Goal: Information Seeking & Learning: Learn about a topic

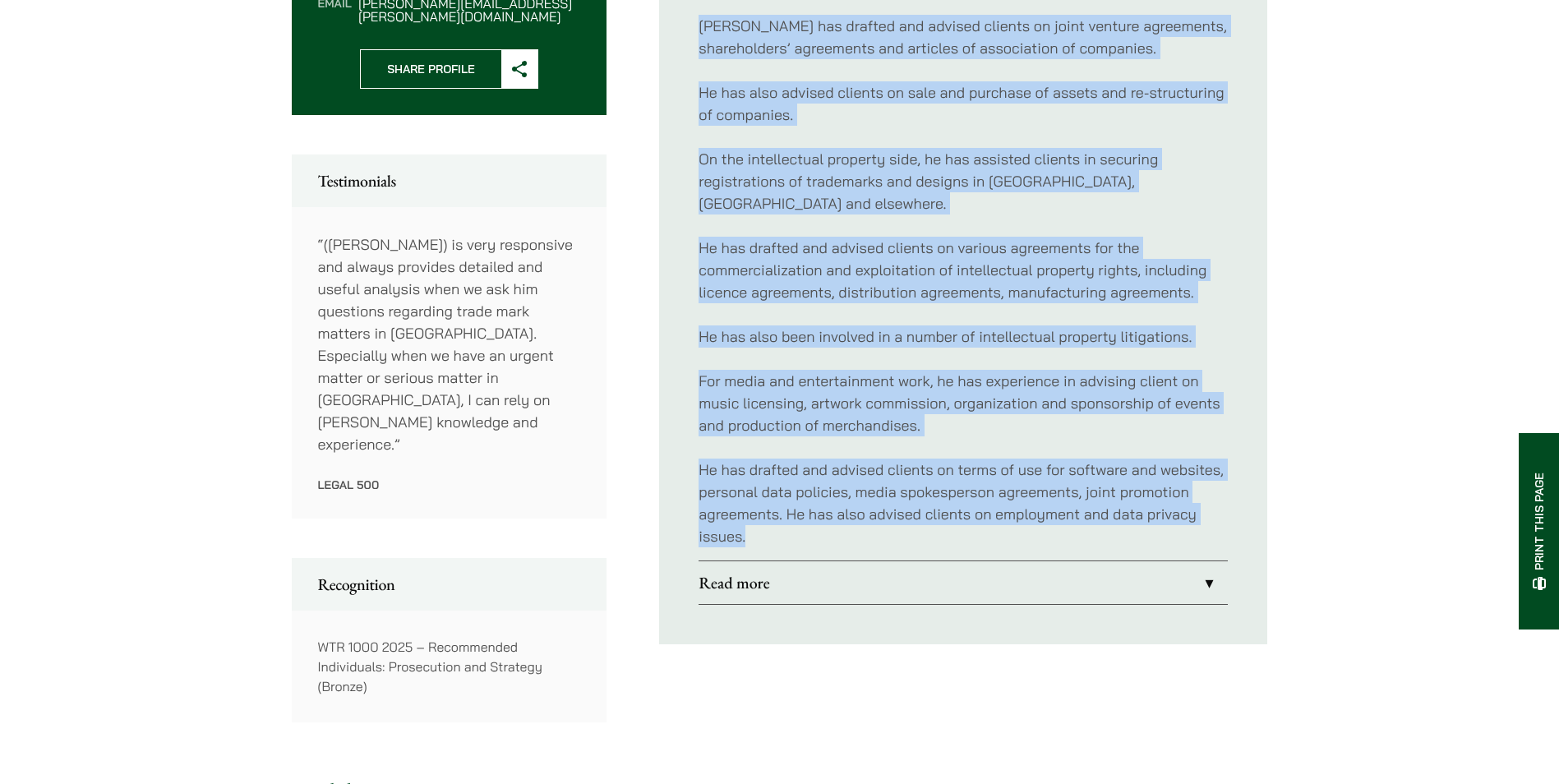
scroll to position [903, 0]
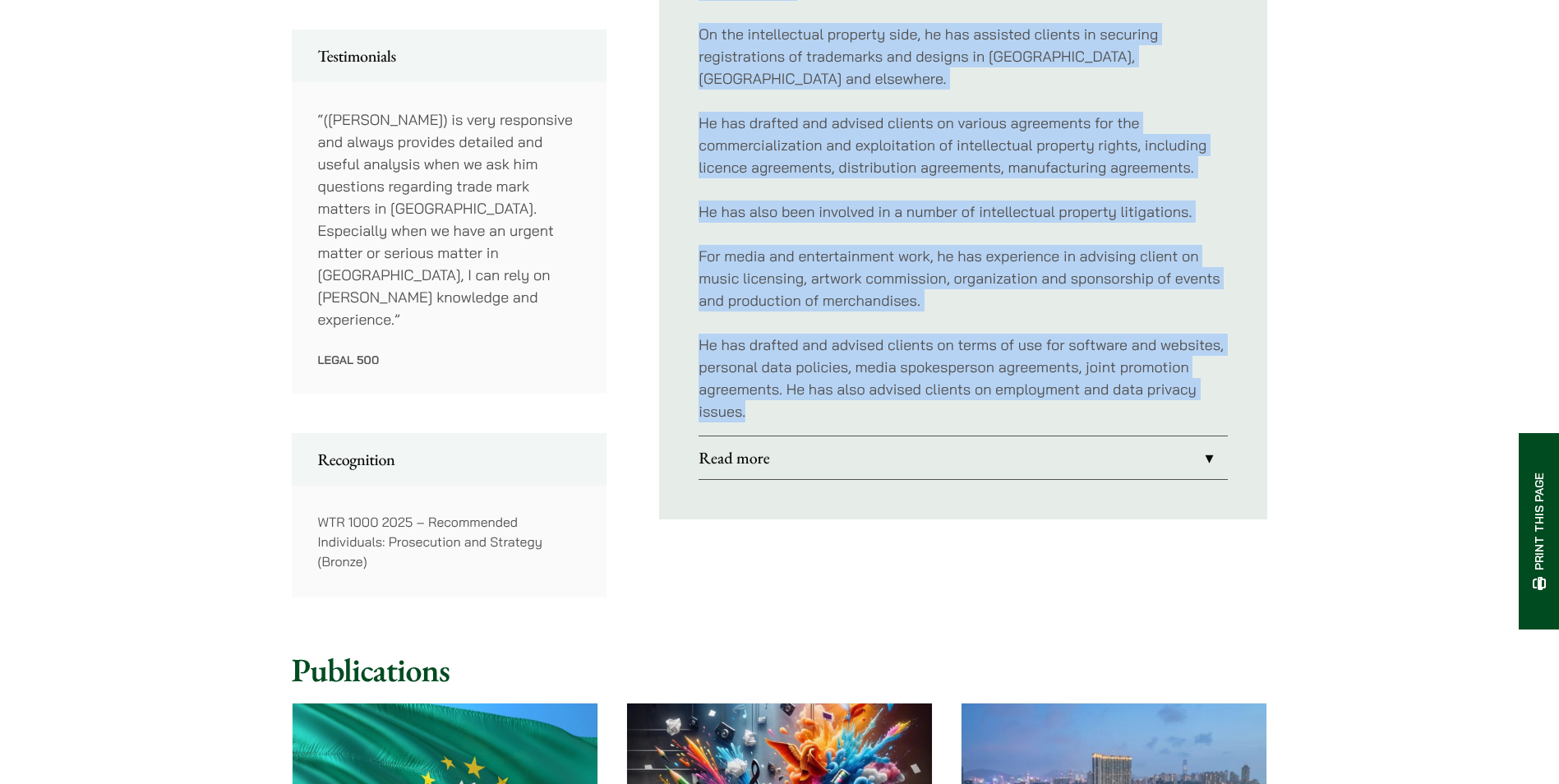
drag, startPoint x: 702, startPoint y: 244, endPoint x: 885, endPoint y: 385, distance: 231.0
click at [885, 385] on div "[PERSON_NAME] is an intellectual property and commercial specialist, who has wr…" at bounding box center [963, 122] width 529 height 625
drag, startPoint x: 885, startPoint y: 385, endPoint x: 834, endPoint y: 348, distance: 63.0
copy div "Loremip do si ametconsecte adipisci eli seddoeiusm temporinci, utl etd magnaal …"
click at [765, 436] on link "Read more" at bounding box center [963, 457] width 529 height 43
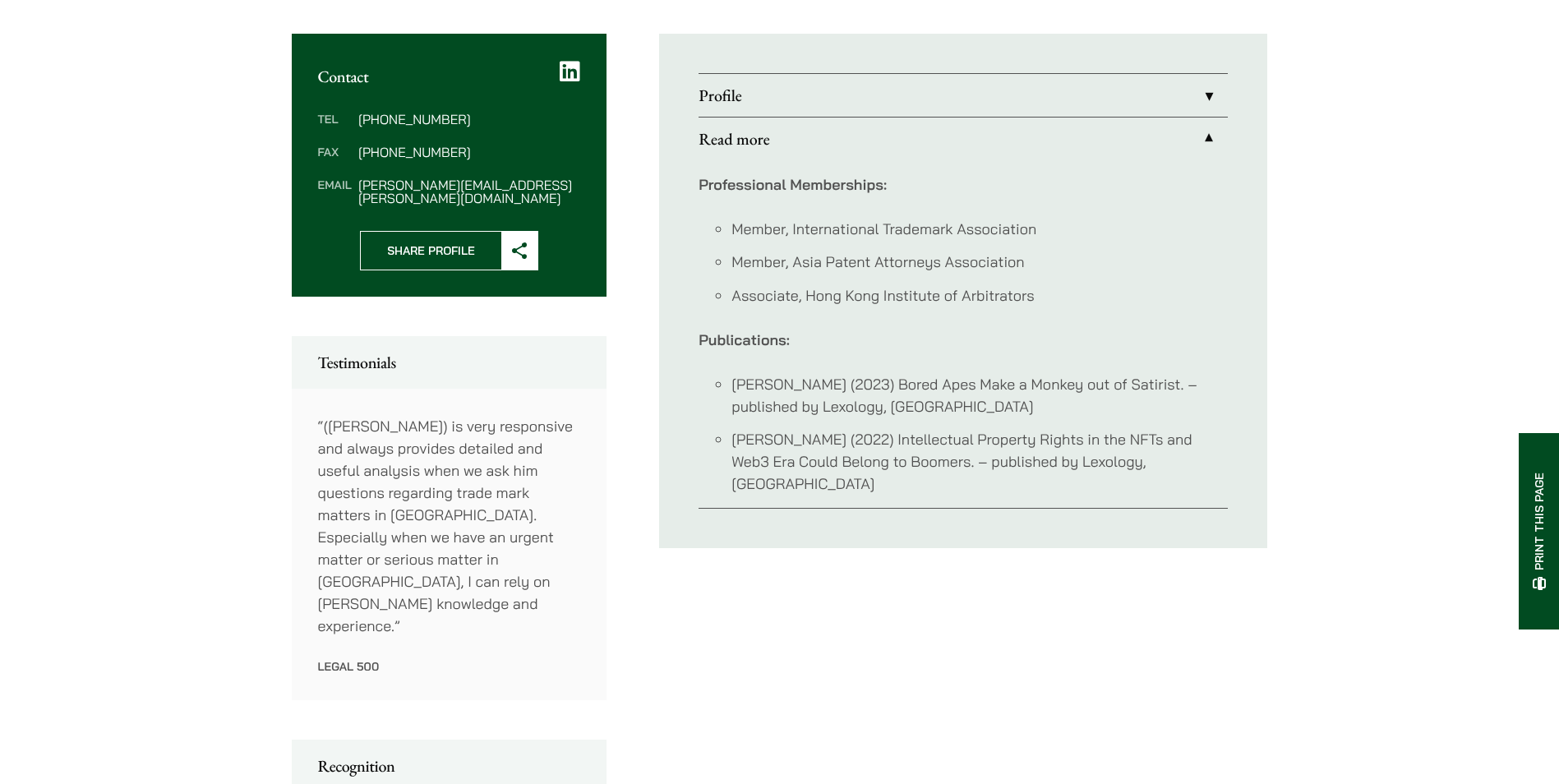
scroll to position [575, 0]
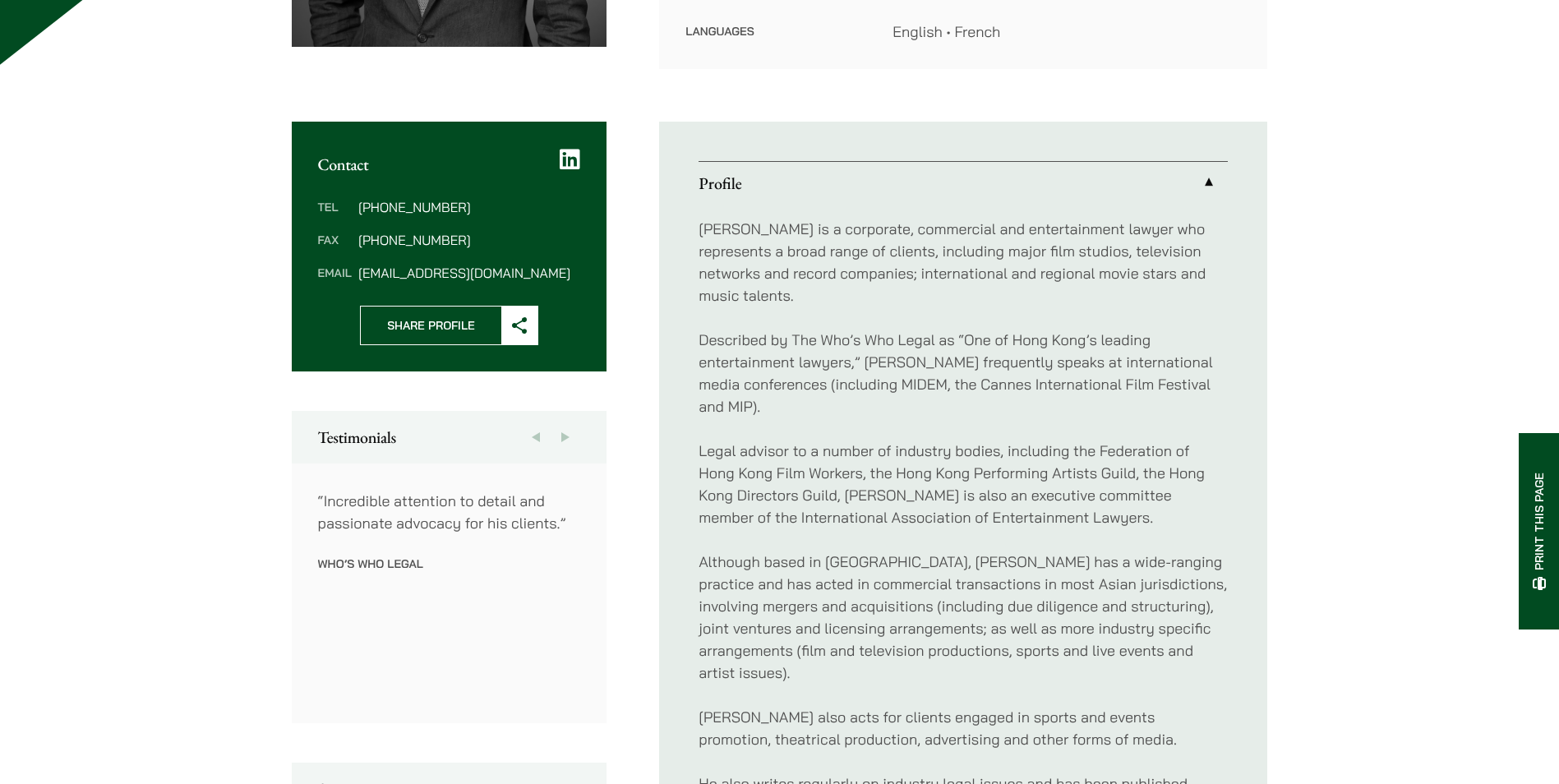
scroll to position [575, 0]
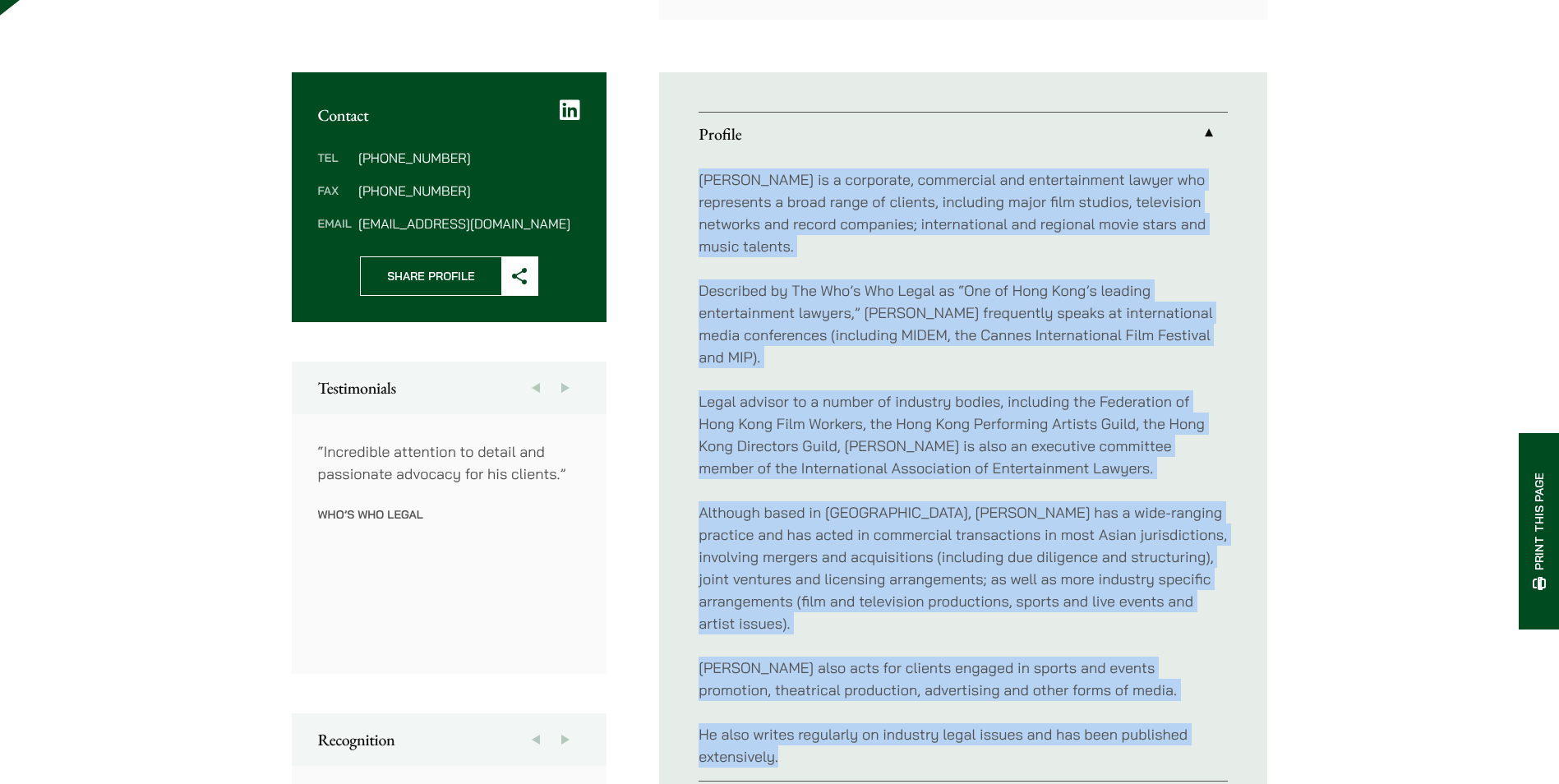
drag, startPoint x: 699, startPoint y: 175, endPoint x: 947, endPoint y: 737, distance: 614.3
click at [947, 737] on div "[PERSON_NAME] is a corporate, commercial and entertainment lawyer who represent…" at bounding box center [963, 467] width 529 height 625
drag, startPoint x: 947, startPoint y: 737, endPoint x: 848, endPoint y: 506, distance: 251.3
copy div "John is a corporate, commercial and entertainment lawyer who represents a broad…"
